Goal: Find specific page/section

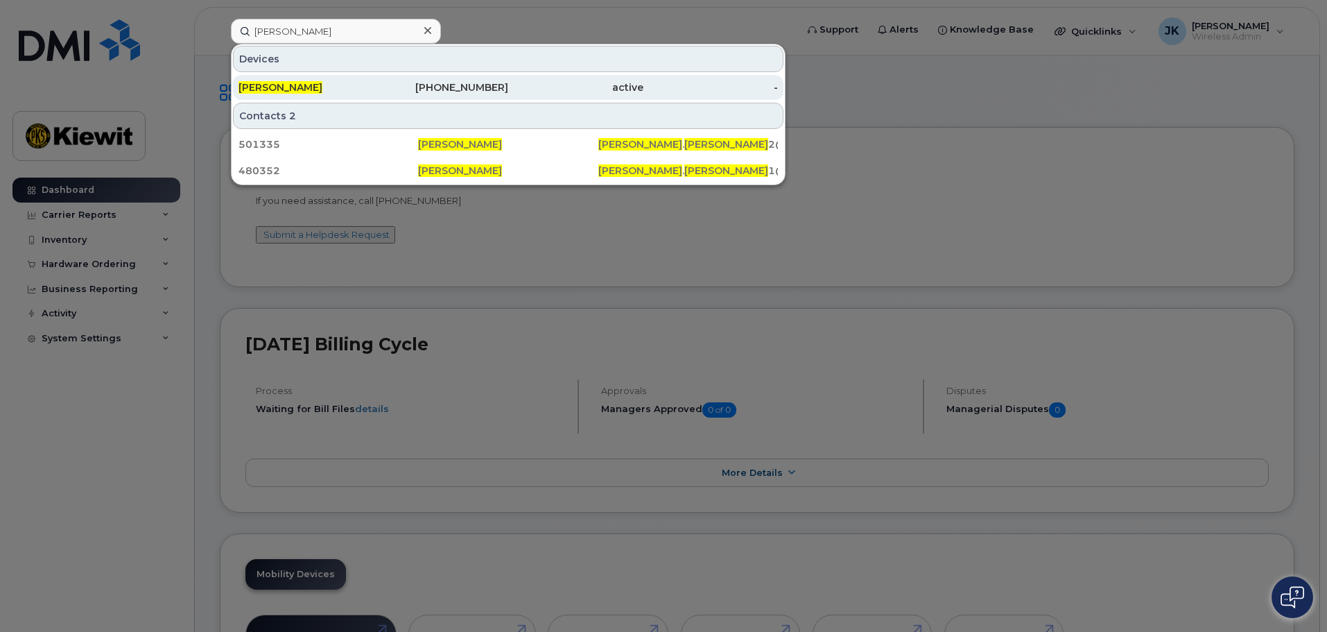
type input "[PERSON_NAME]"
click at [484, 84] on div "[PHONE_NUMBER]" at bounding box center [441, 87] width 135 height 14
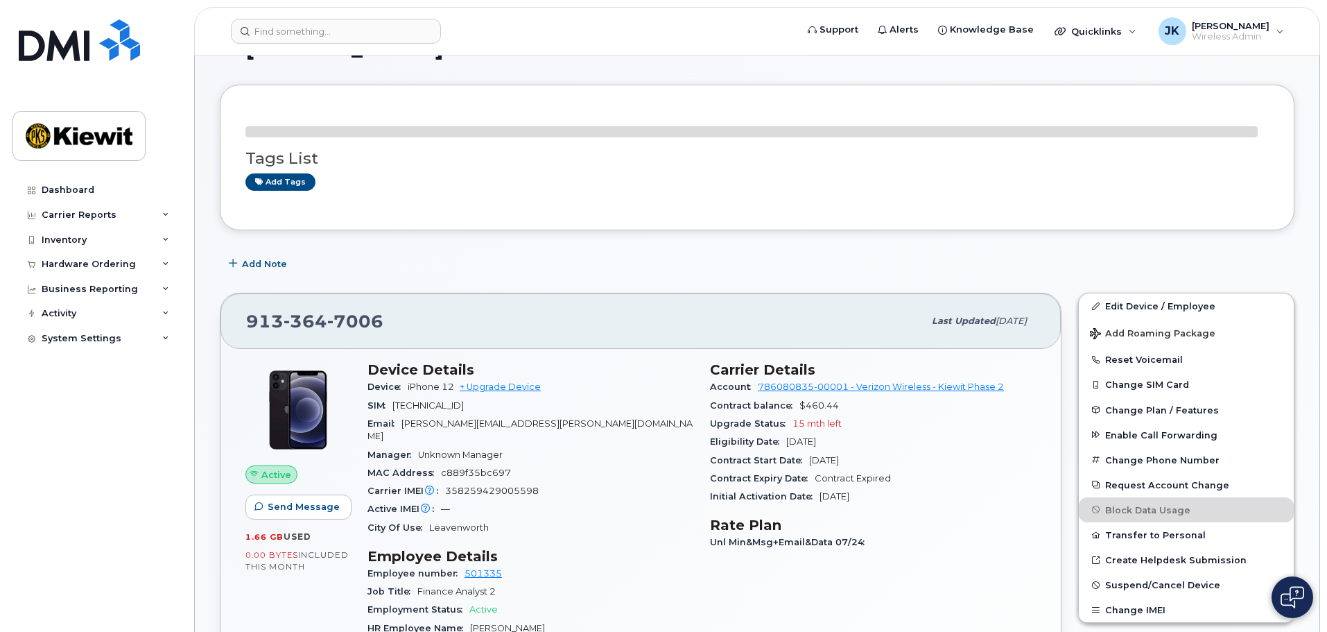
scroll to position [69, 0]
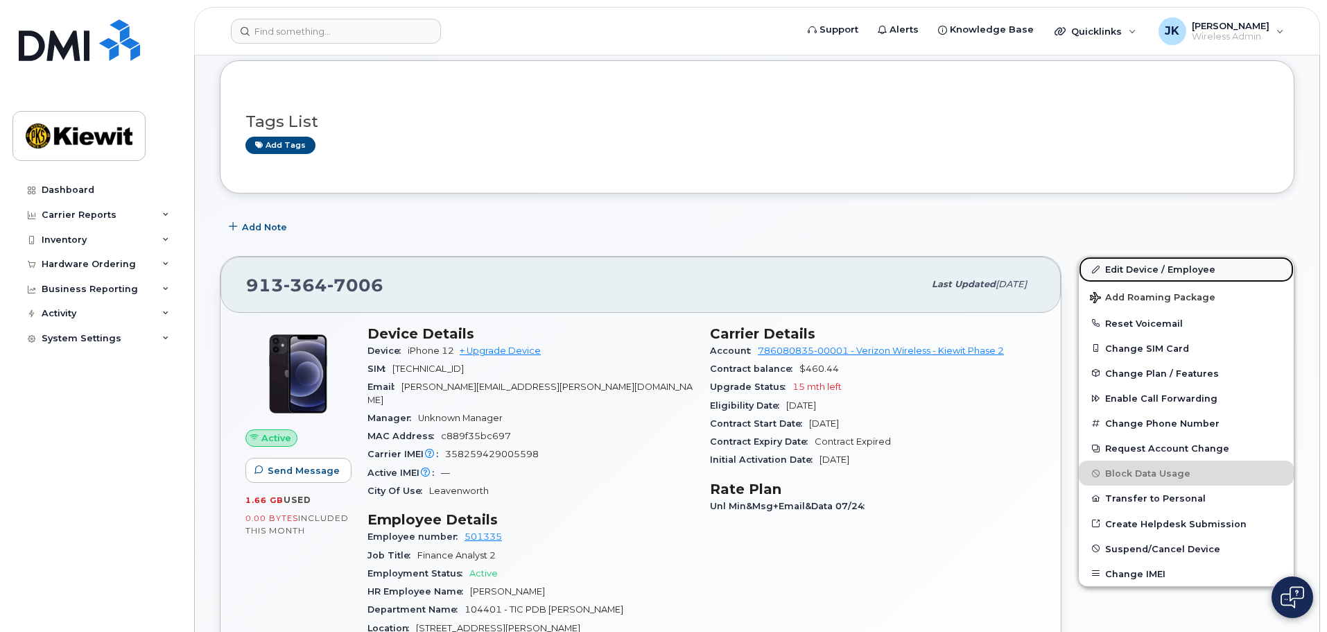
click at [1146, 270] on link "Edit Device / Employee" at bounding box center [1186, 269] width 215 height 25
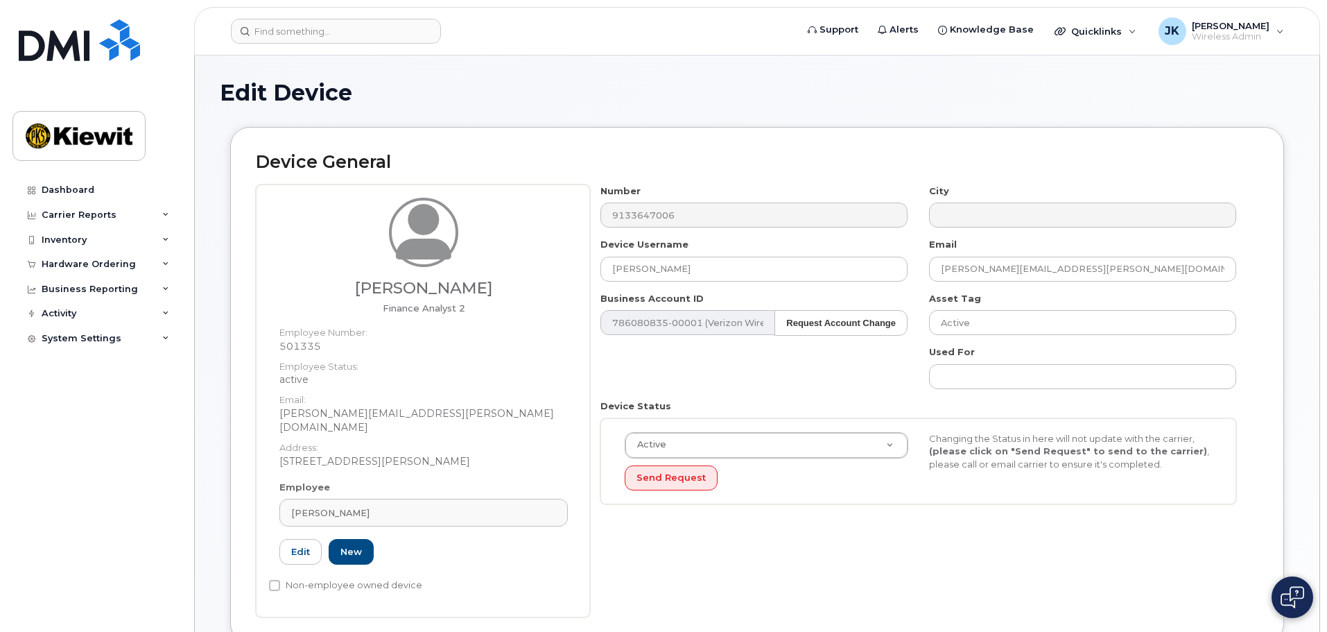
scroll to position [549, 0]
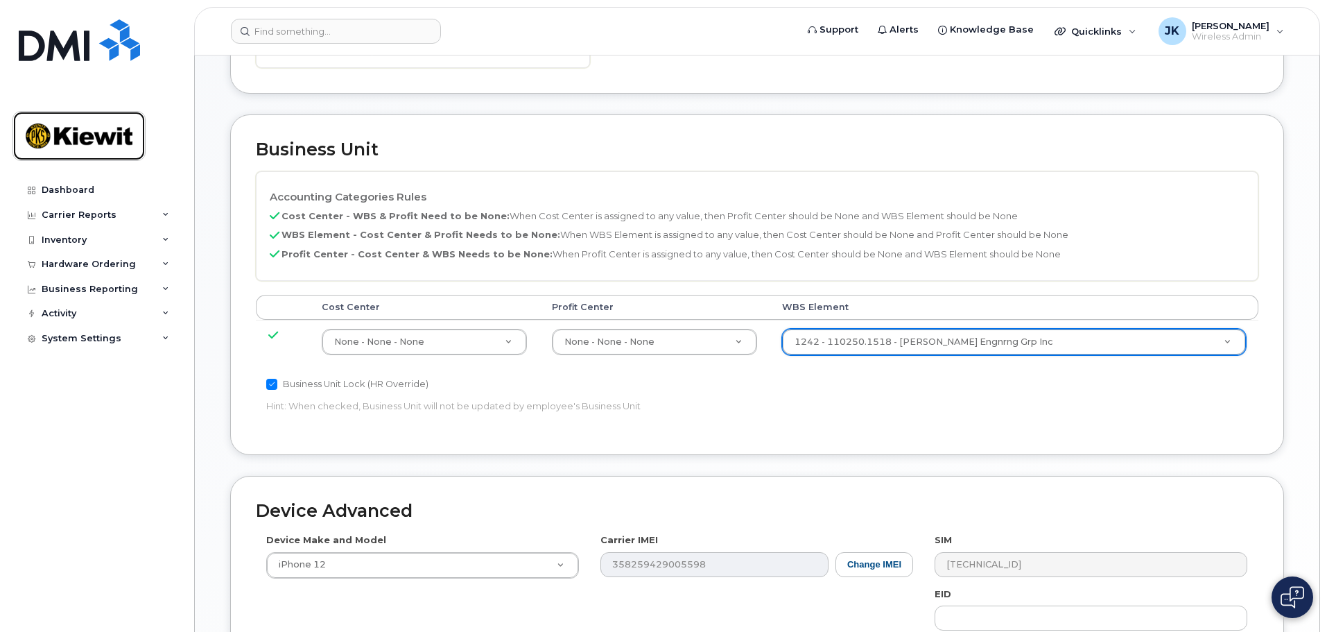
click at [121, 146] on img at bounding box center [79, 136] width 107 height 40
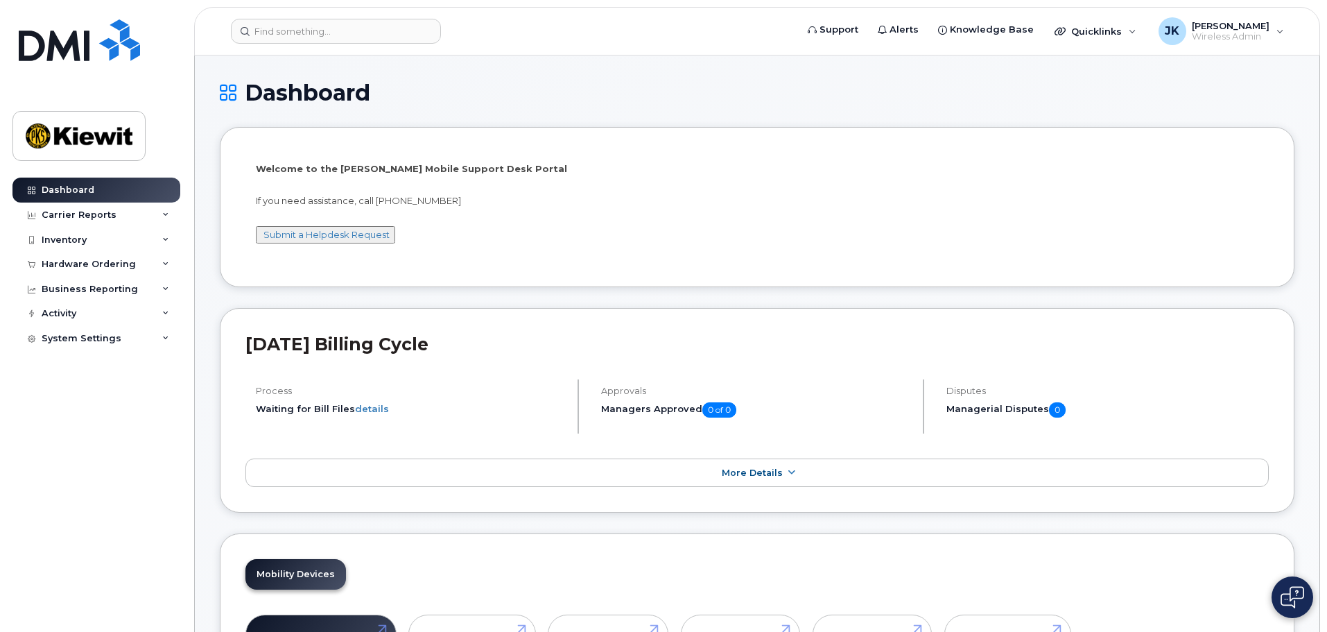
click at [661, 108] on div "Dashboard" at bounding box center [757, 103] width 1075 height 46
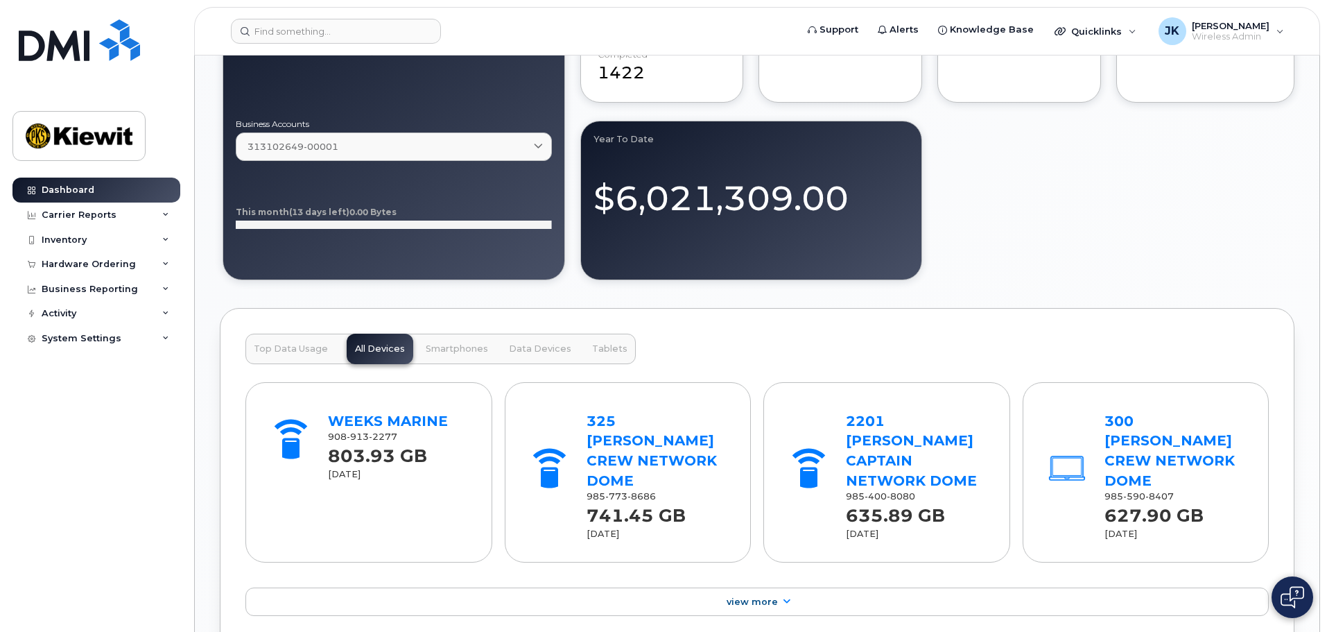
scroll to position [1318, 0]
